Goal: Find specific page/section: Find specific page/section

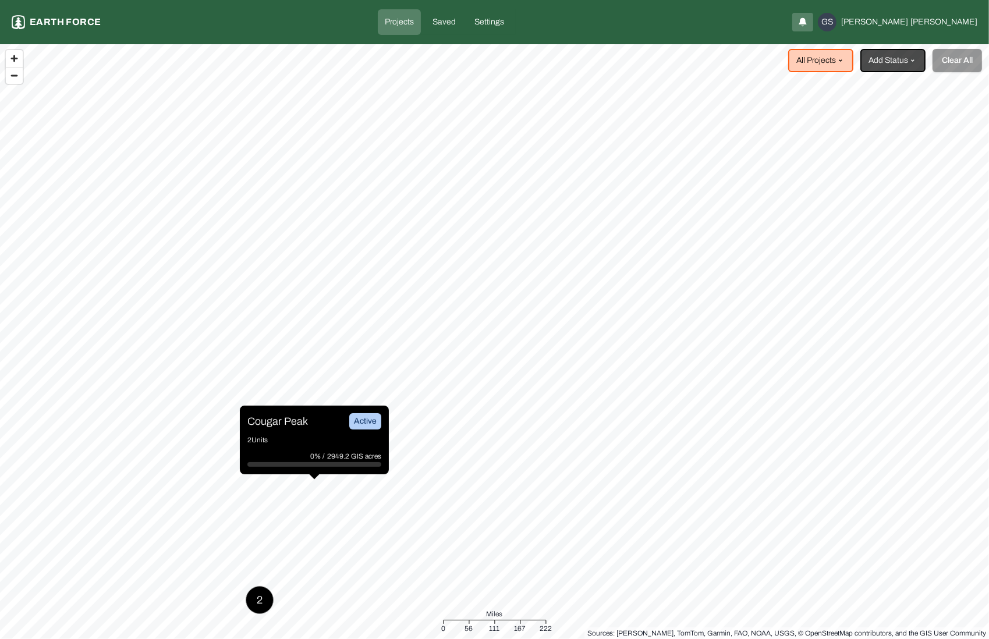
click at [293, 428] on p "Cougar Peak" at bounding box center [277, 421] width 61 height 16
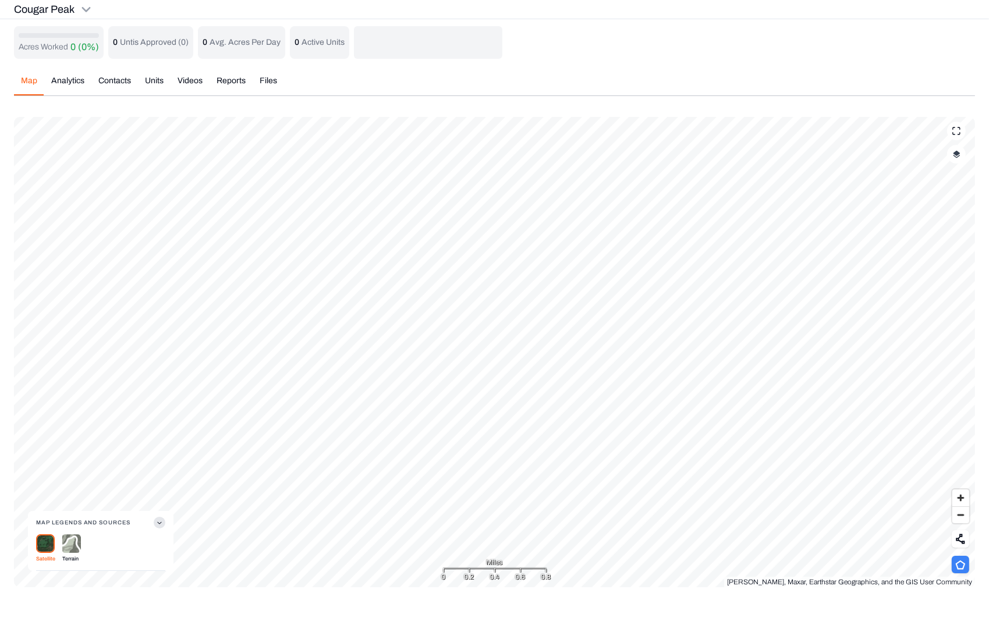
click at [962, 563] on icon at bounding box center [960, 565] width 10 height 10
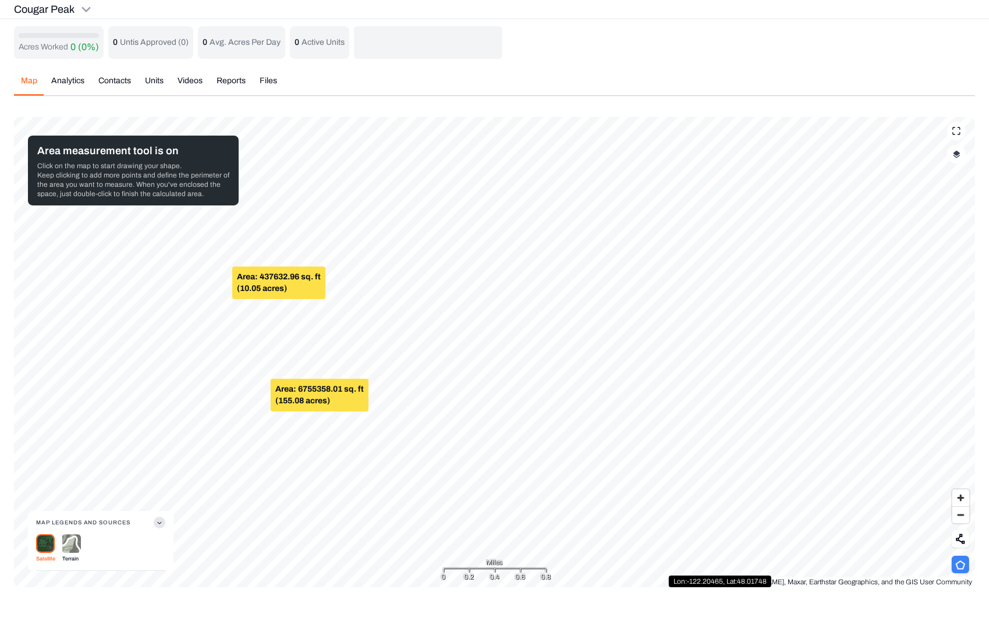
click at [232, 289] on div "Area: 437632.96 sq. ft (10.05 acres)" at bounding box center [278, 283] width 93 height 33
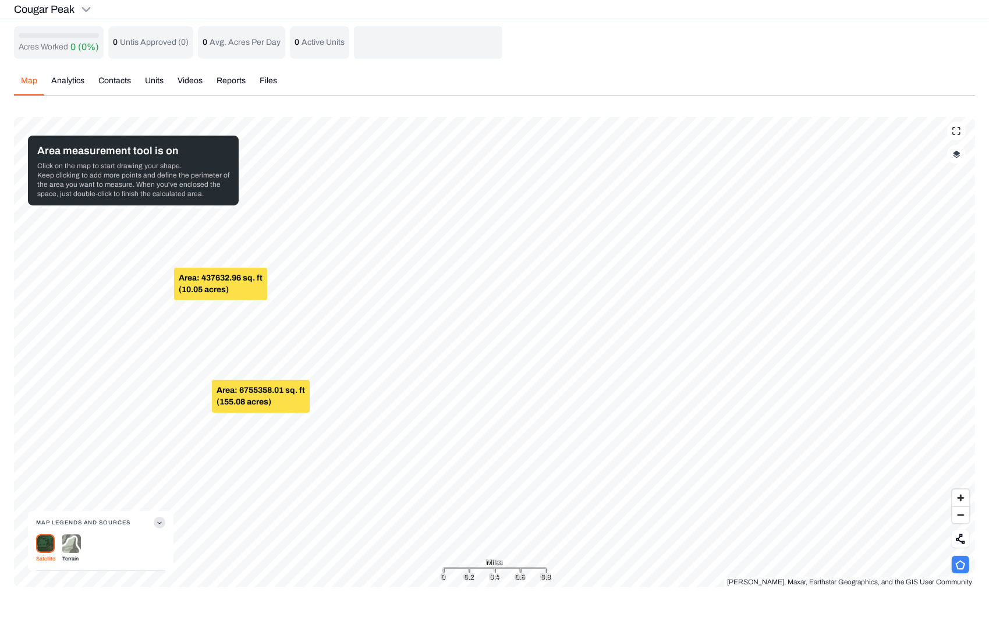
click at [962, 568] on icon at bounding box center [960, 565] width 10 height 10
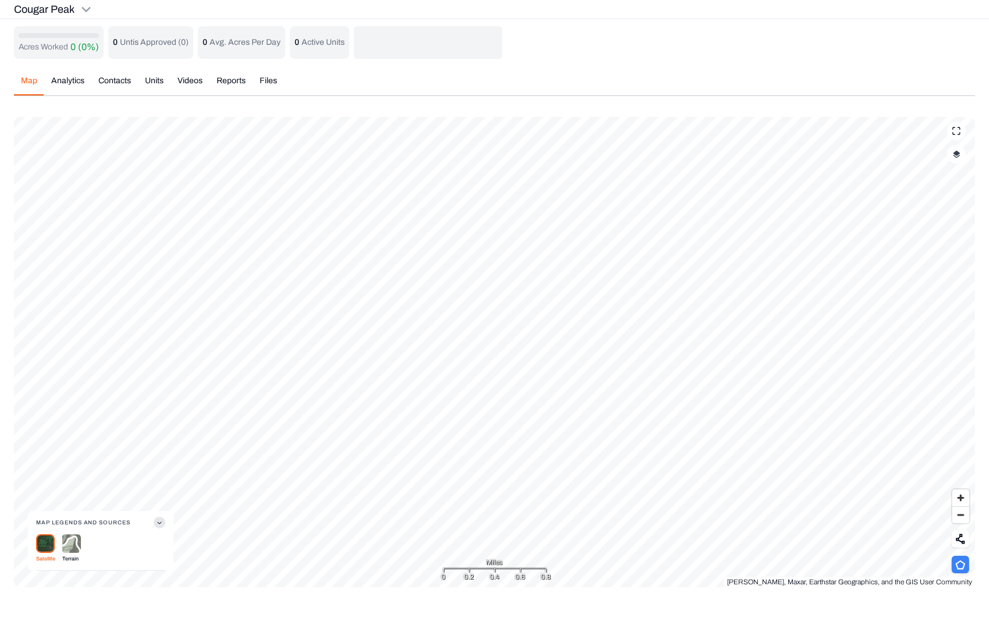
click at [962, 568] on icon at bounding box center [960, 565] width 10 height 10
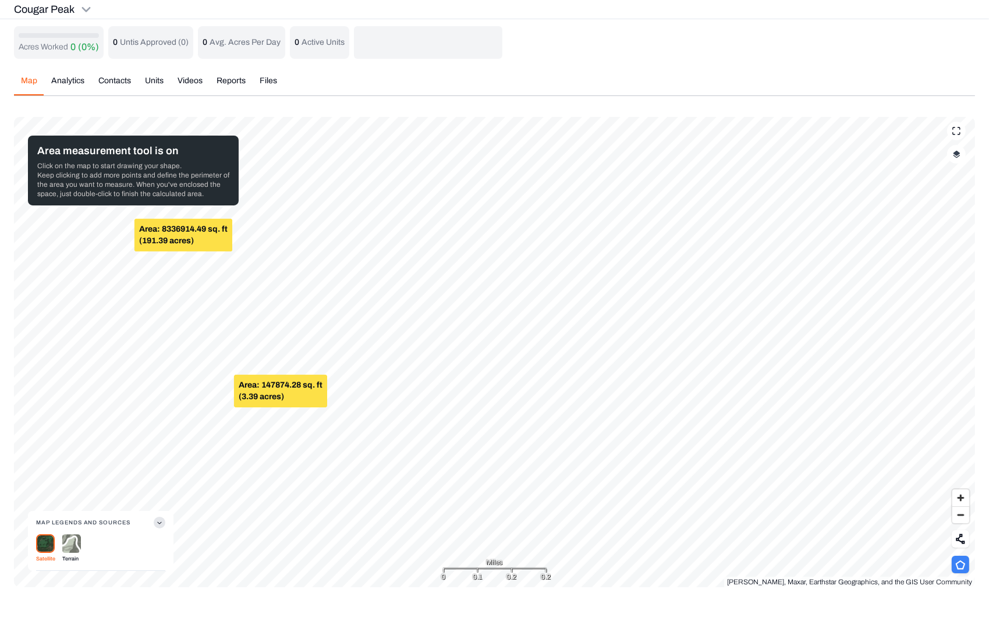
click at [962, 568] on icon at bounding box center [960, 565] width 10 height 10
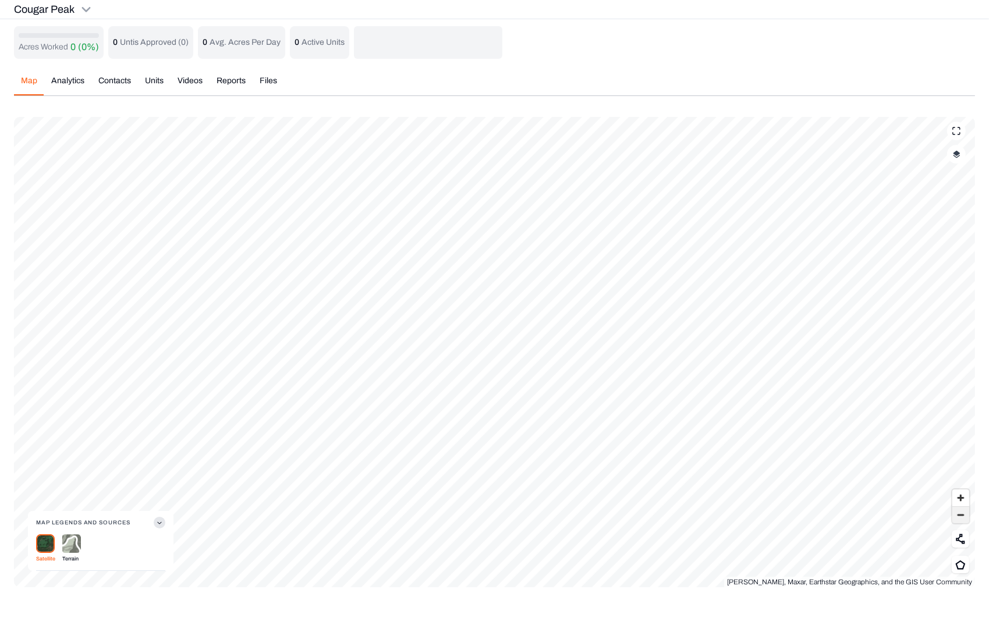
click at [962, 515] on span "Zoom out" at bounding box center [960, 515] width 17 height 16
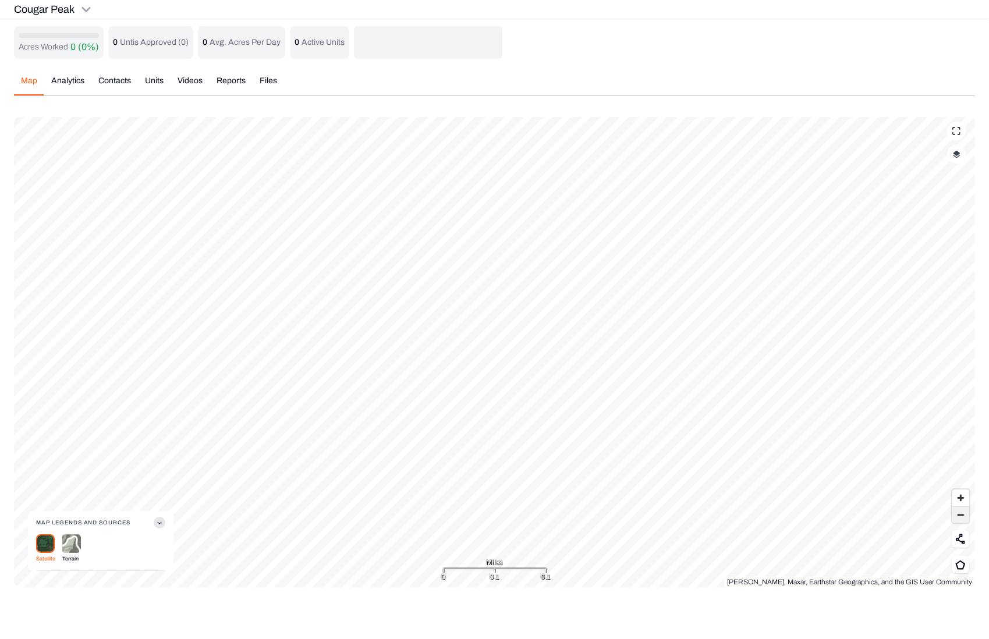
click at [963, 517] on span "Zoom out" at bounding box center [960, 515] width 17 height 16
click at [959, 517] on span "Zoom out" at bounding box center [960, 515] width 17 height 16
click at [960, 564] on icon at bounding box center [960, 565] width 10 height 10
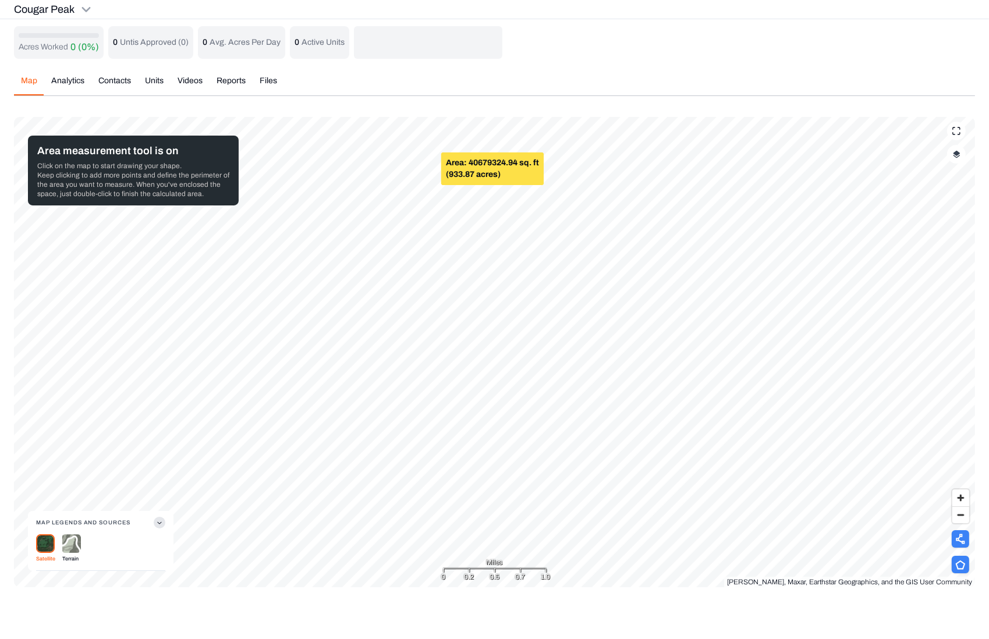
click at [962, 543] on icon at bounding box center [960, 539] width 9 height 10
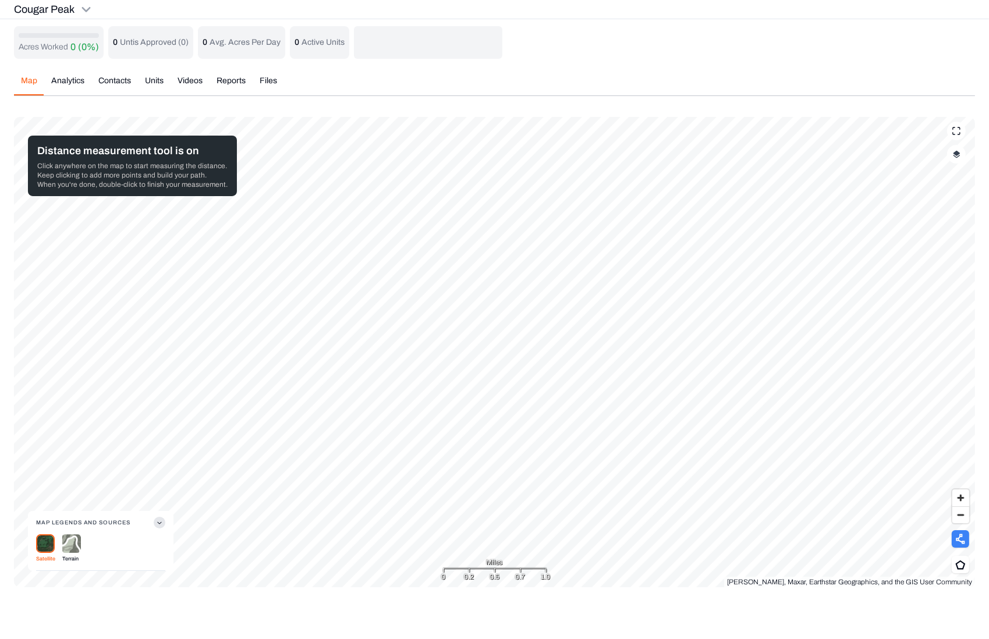
click at [470, 580] on div "0.2" at bounding box center [469, 577] width 10 height 12
